Goal: Navigation & Orientation: Find specific page/section

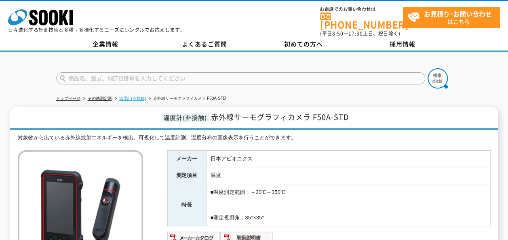
click at [130, 96] on link "温度計(非接触)" at bounding box center [132, 98] width 27 height 4
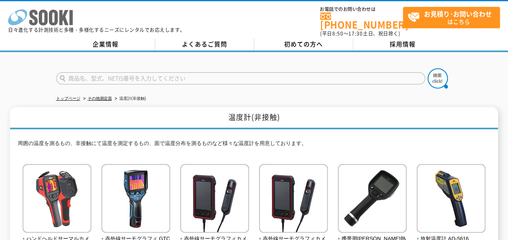
click at [66, 18] on icon "株式会社 ソーキ" at bounding box center [40, 17] width 65 height 16
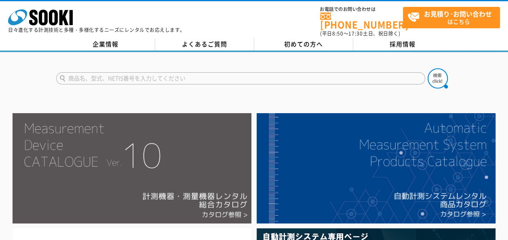
click at [193, 131] on img at bounding box center [132, 168] width 239 height 110
click at [186, 157] on img at bounding box center [132, 168] width 239 height 110
